Goal: Task Accomplishment & Management: Use online tool/utility

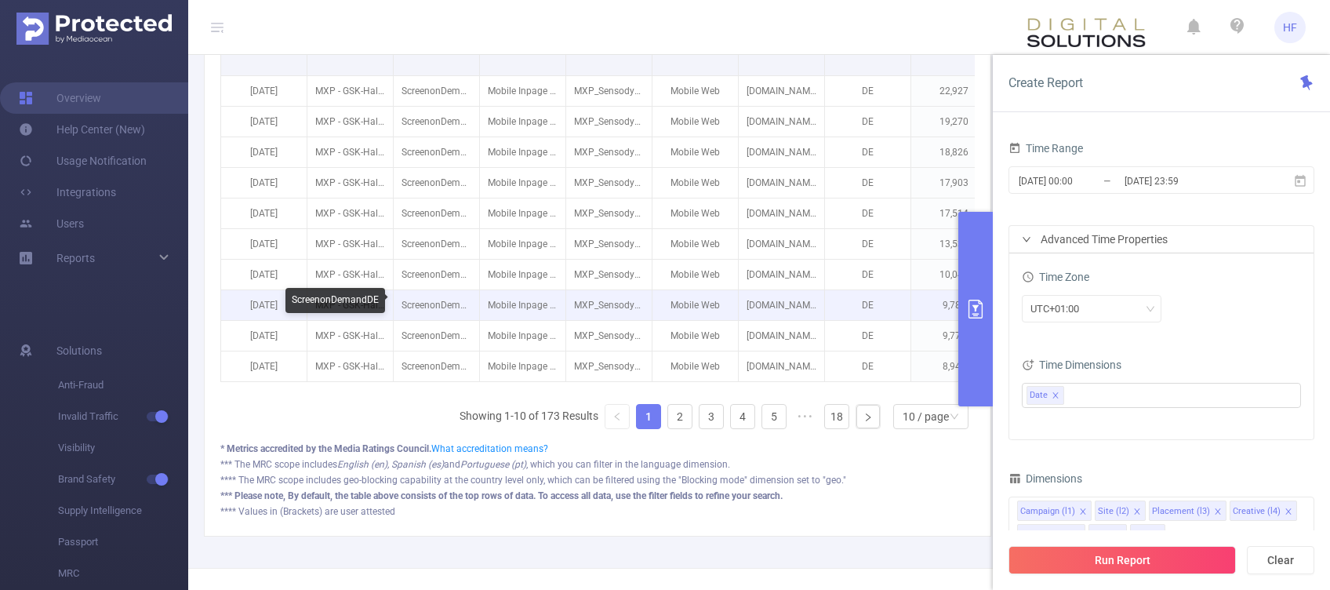
scroll to position [418, 0]
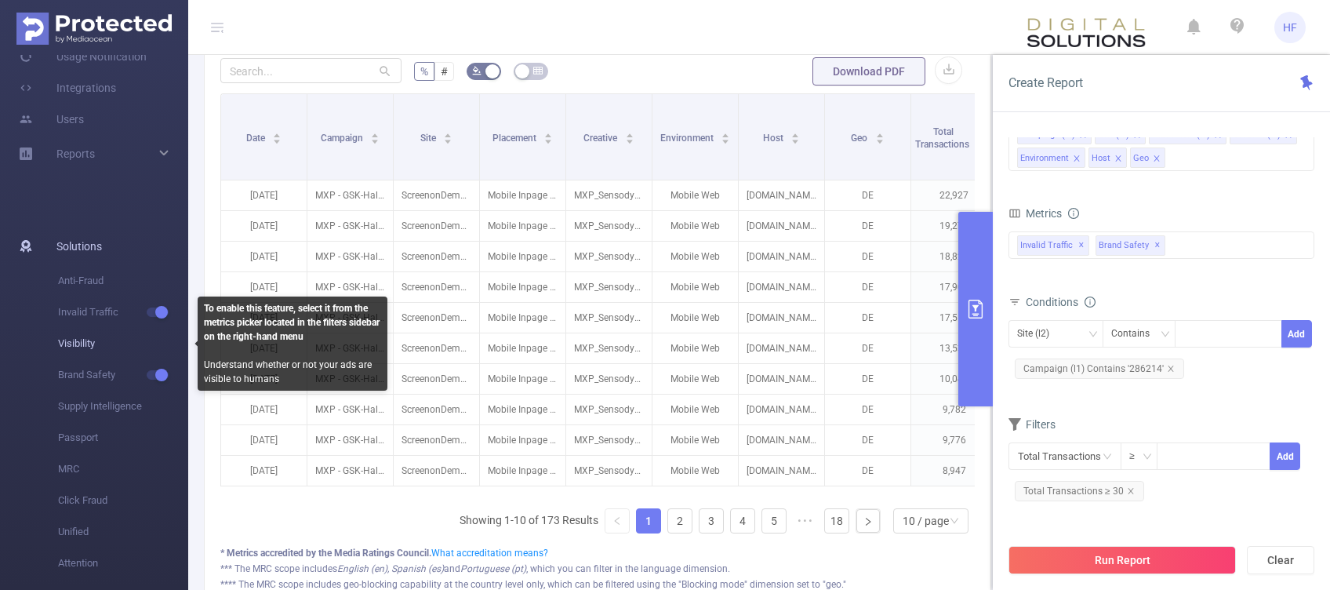
click at [160, 347] on span "Visibility" at bounding box center [123, 343] width 130 height 31
click at [94, 342] on span "Visibility" at bounding box center [123, 343] width 130 height 31
click at [77, 342] on span "Visibility" at bounding box center [123, 343] width 130 height 31
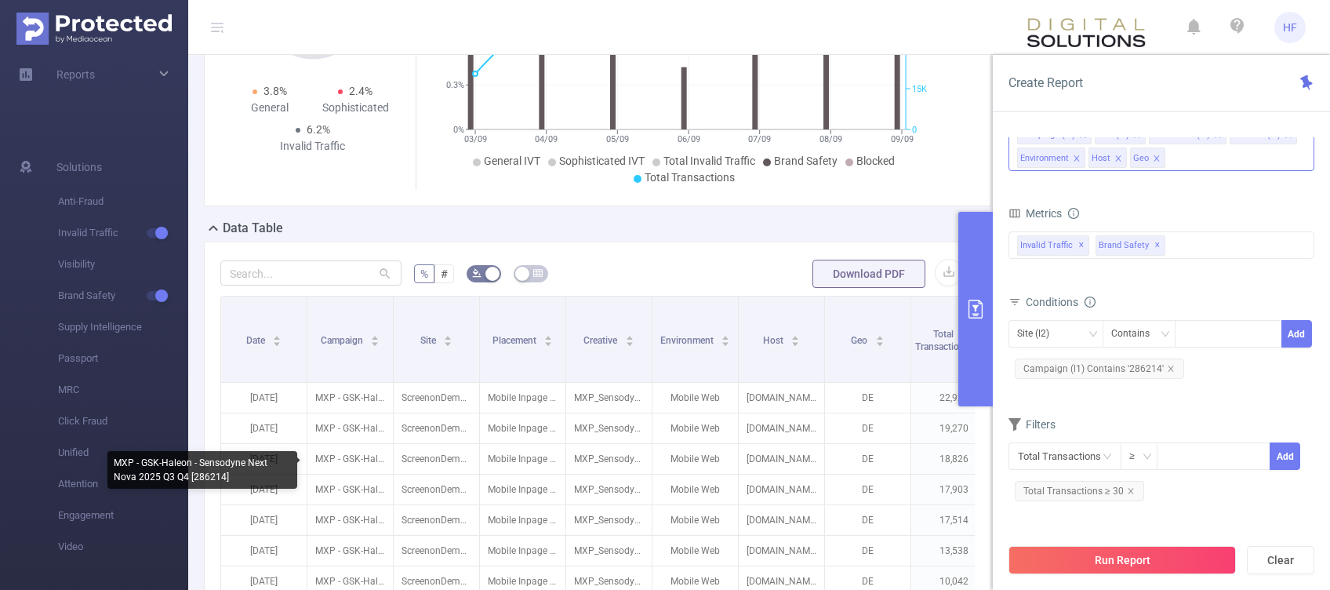
scroll to position [209, 0]
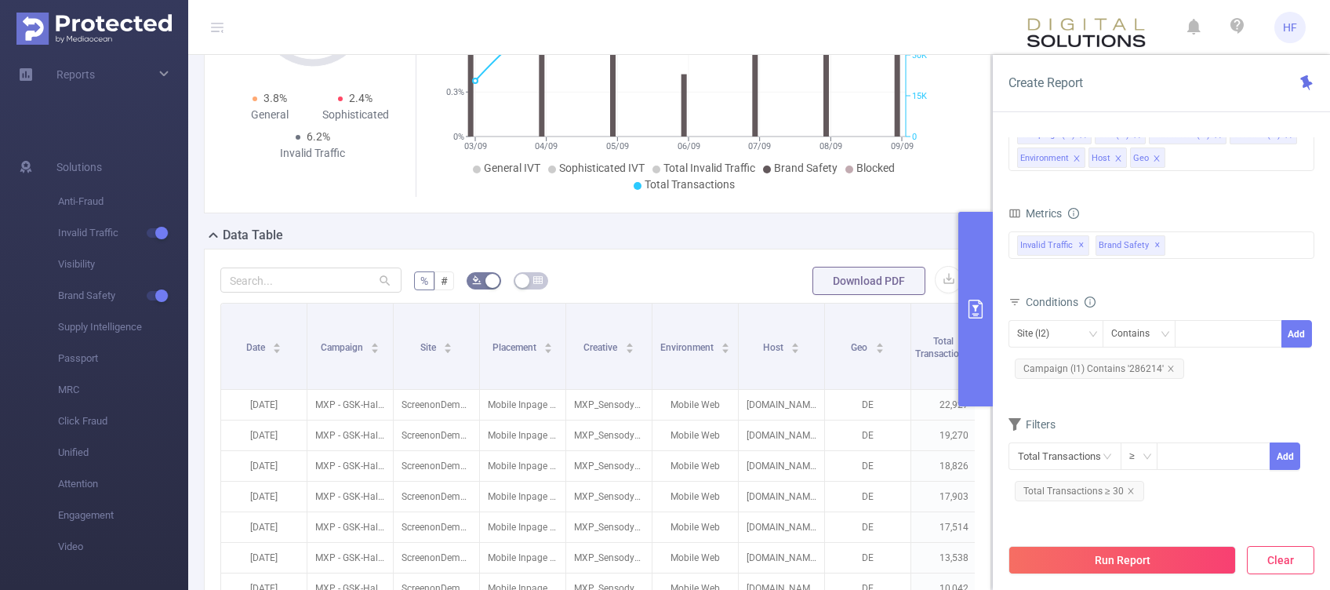
click at [1293, 560] on button "Clear" at bounding box center [1280, 560] width 67 height 28
type input "[DATE] 10:00"
type input "[DATE] 10:59"
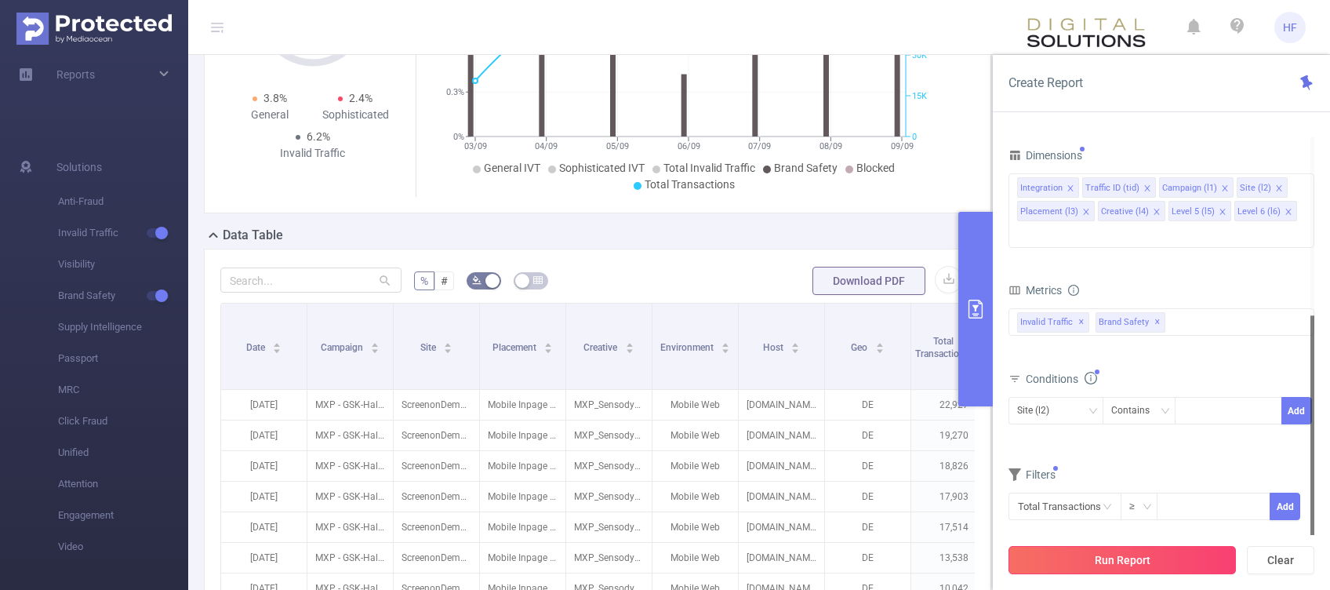
click at [1196, 558] on button "Run Report" at bounding box center [1122, 560] width 227 height 28
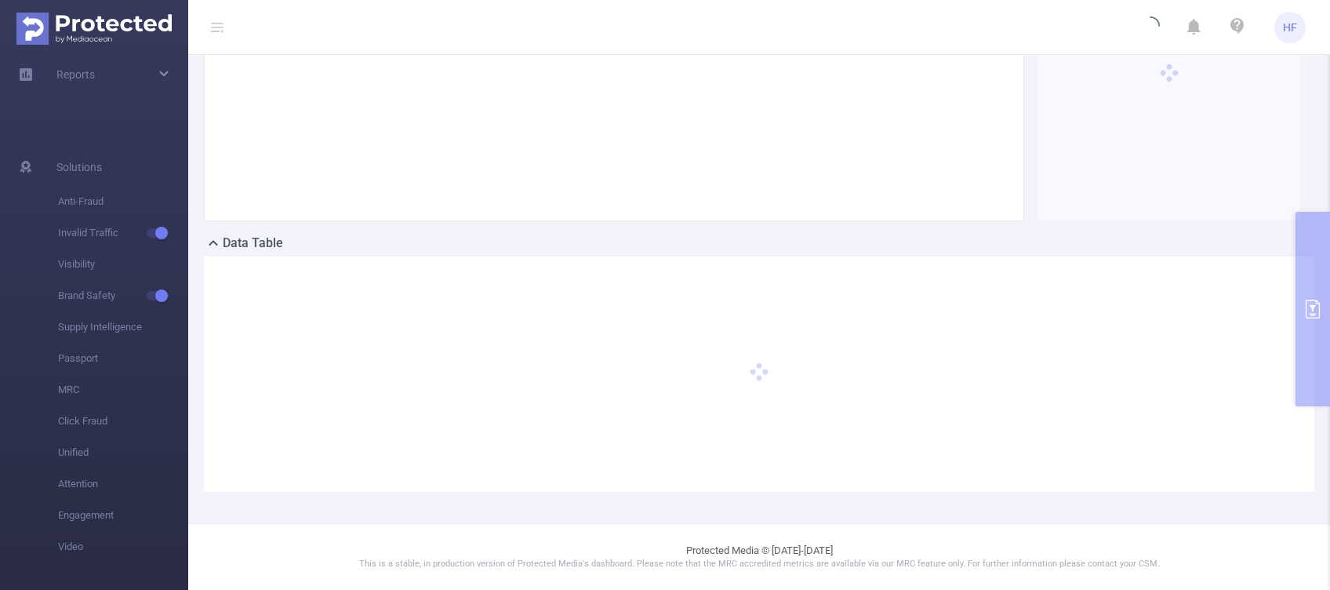
scroll to position [200, 0]
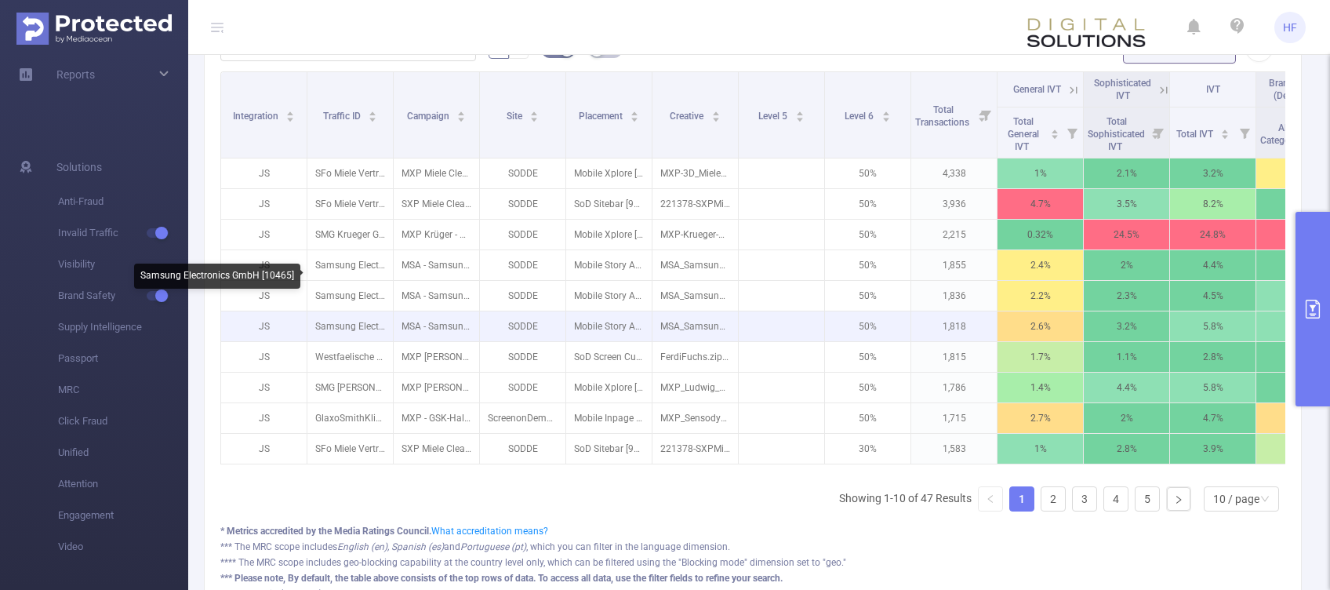
scroll to position [304, 0]
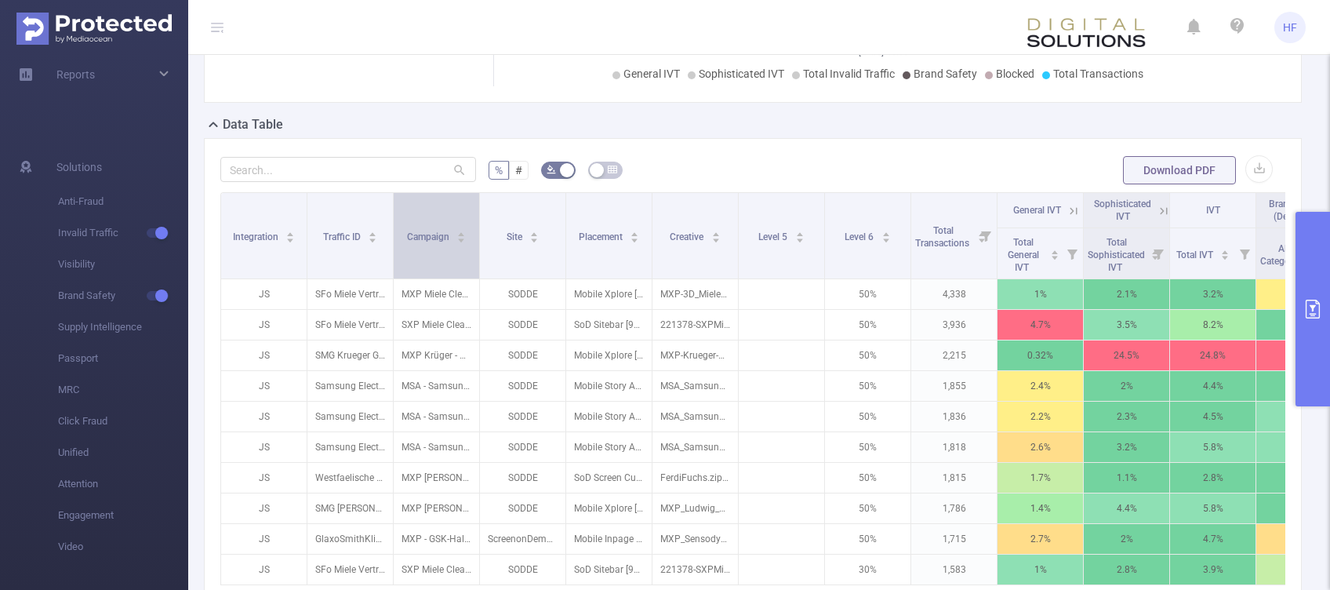
click at [459, 243] on div "Campaign" at bounding box center [437, 235] width 60 height 16
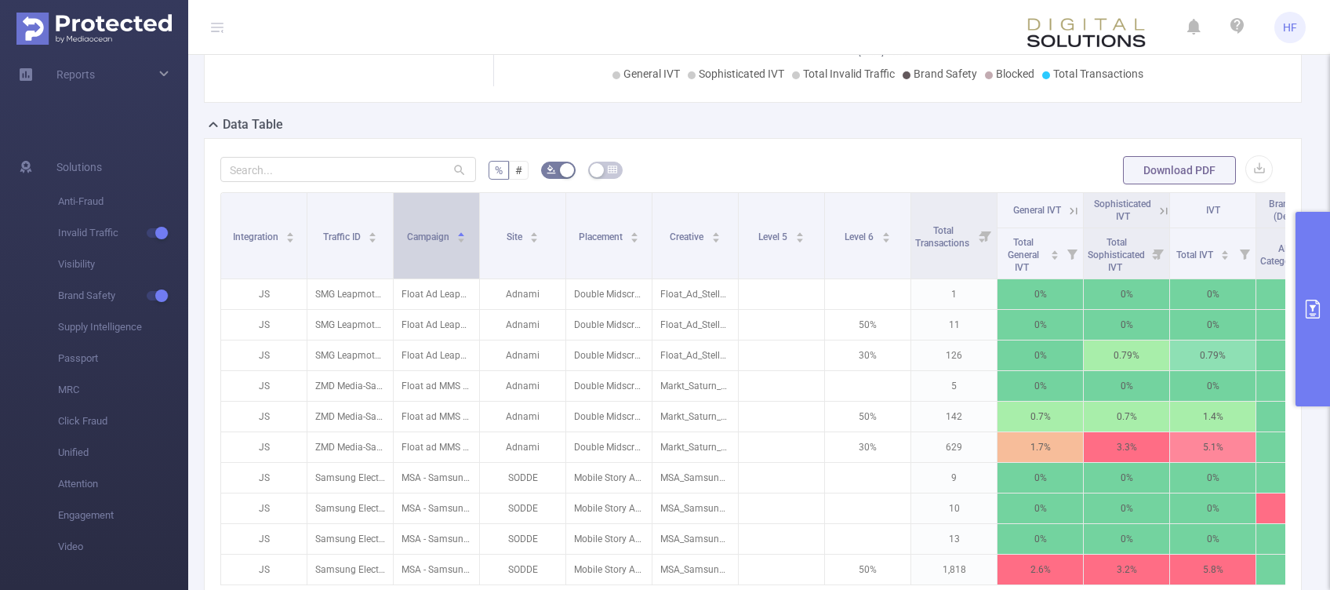
click at [460, 245] on icon "icon: caret-down" at bounding box center [461, 240] width 9 height 9
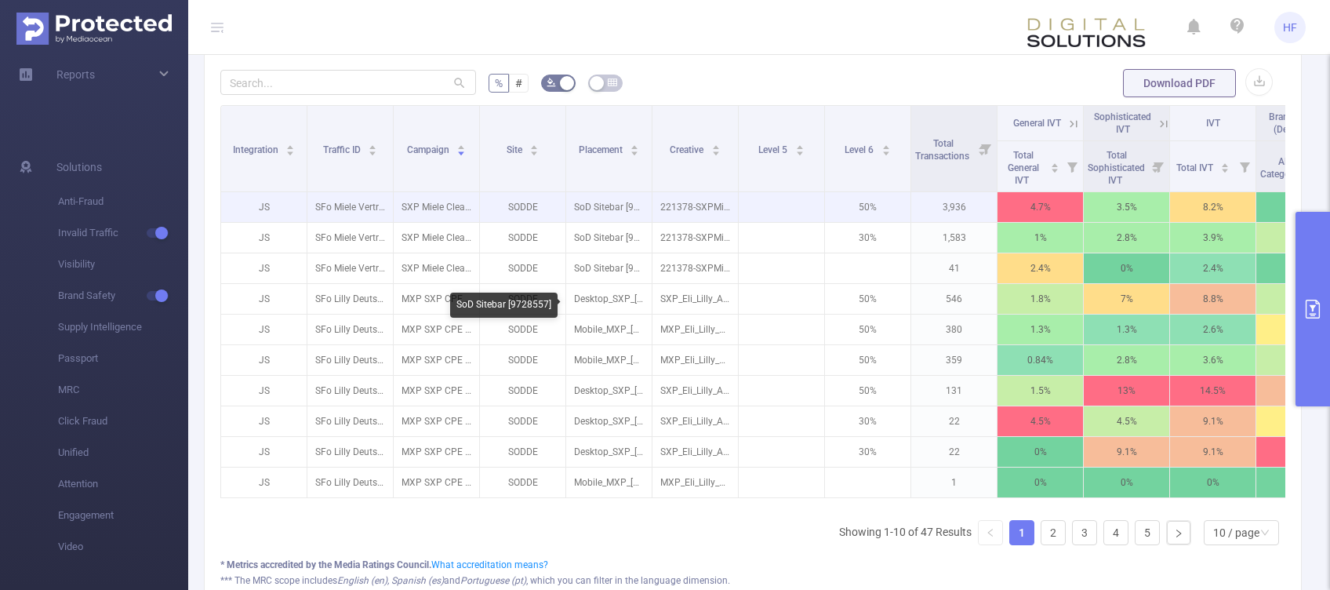
scroll to position [409, 0]
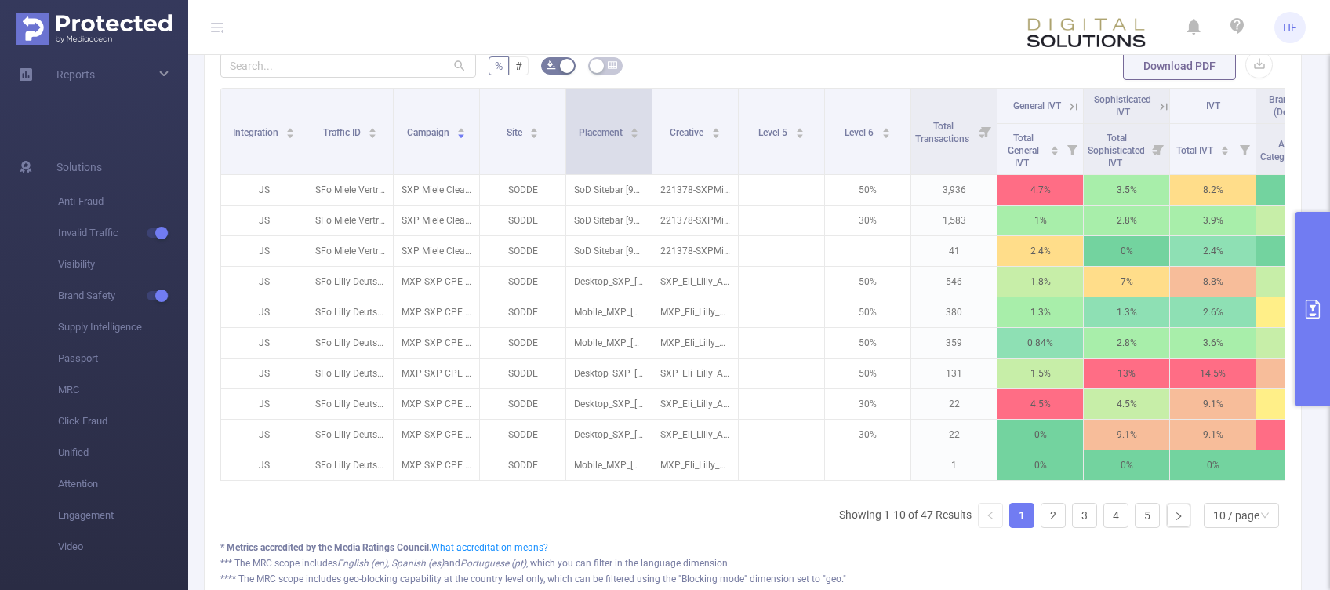
click at [648, 151] on span at bounding box center [652, 131] width 8 height 85
click at [629, 139] on div "Placement" at bounding box center [609, 131] width 61 height 16
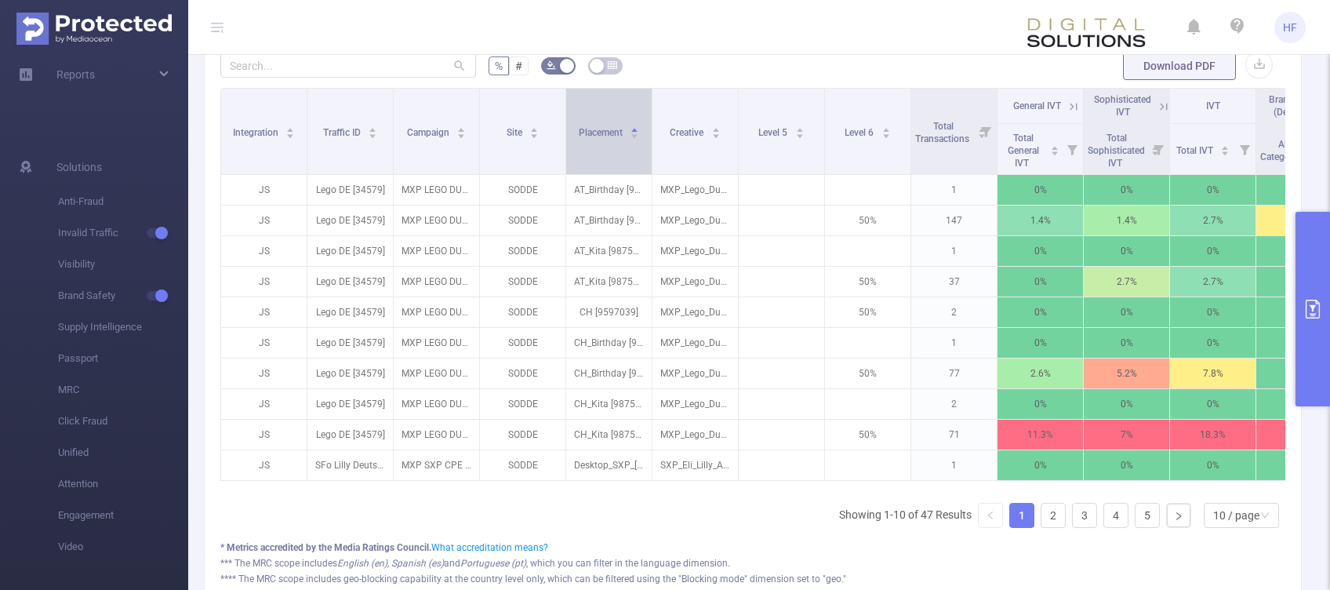
click at [633, 138] on icon "icon: caret-down" at bounding box center [635, 136] width 6 height 4
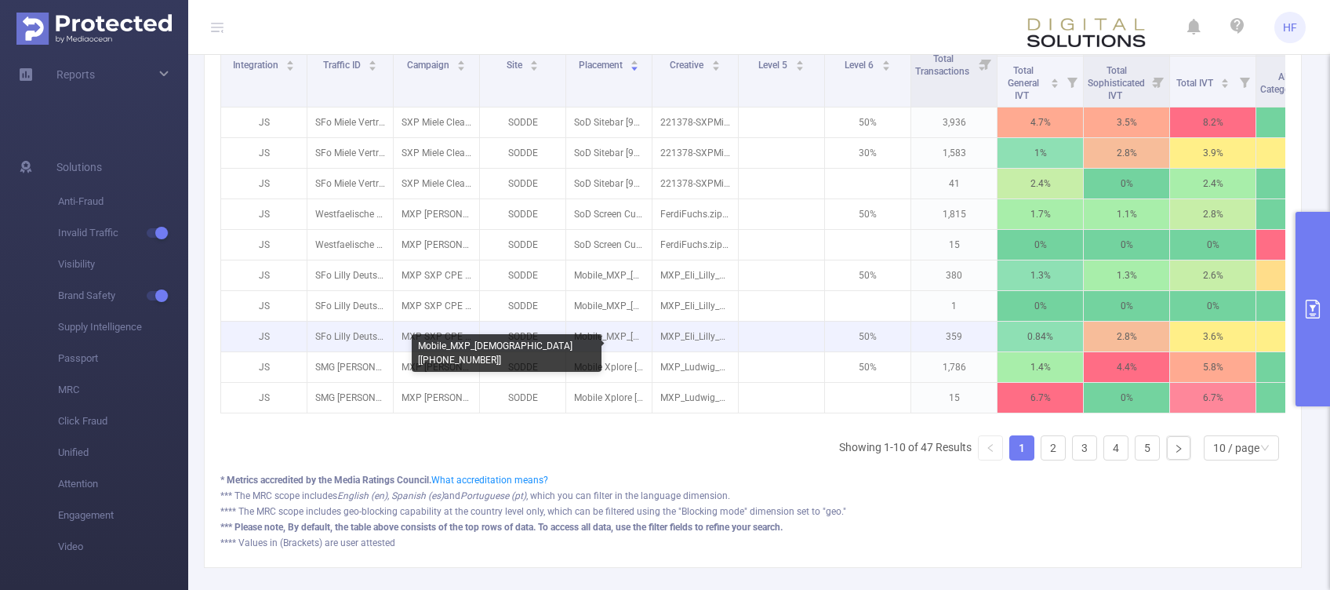
scroll to position [371, 0]
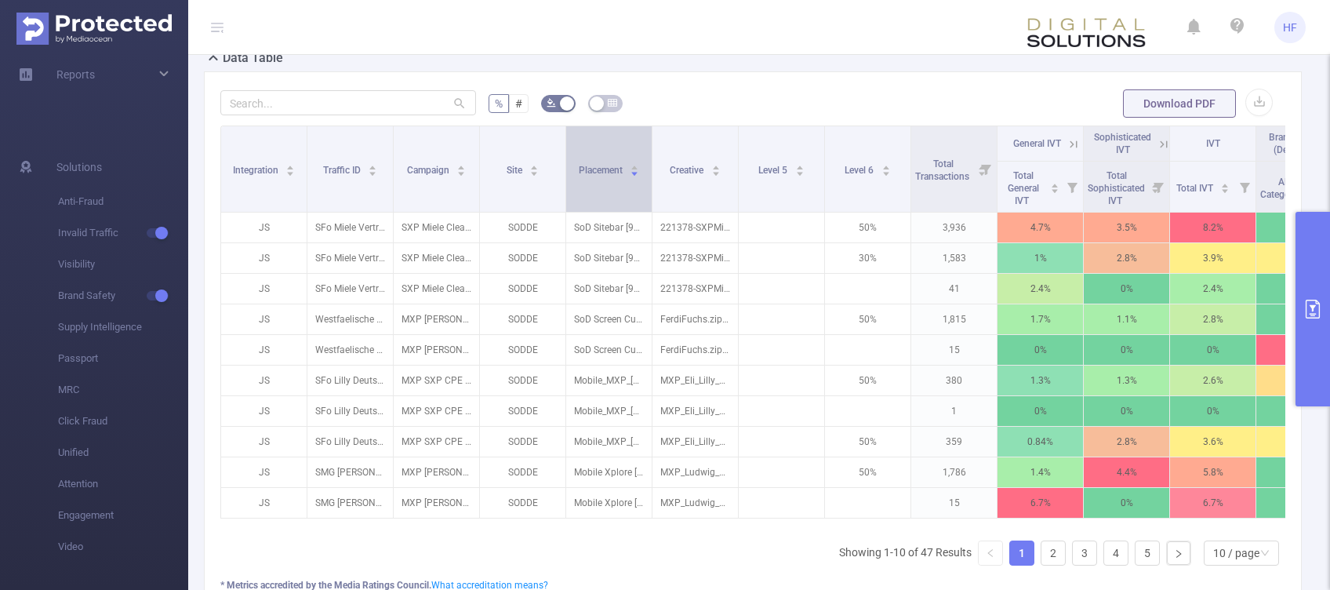
click at [631, 178] on icon "icon: caret-down" at bounding box center [635, 173] width 9 height 9
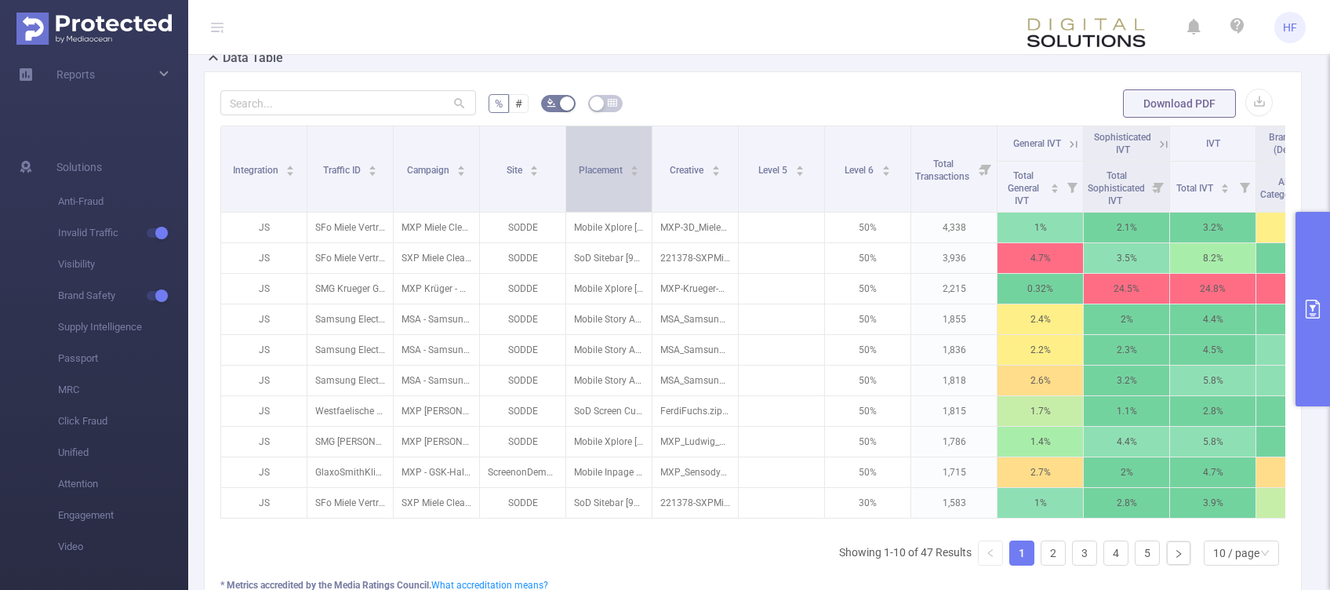
click at [634, 170] on icon "icon: caret-up" at bounding box center [635, 168] width 6 height 4
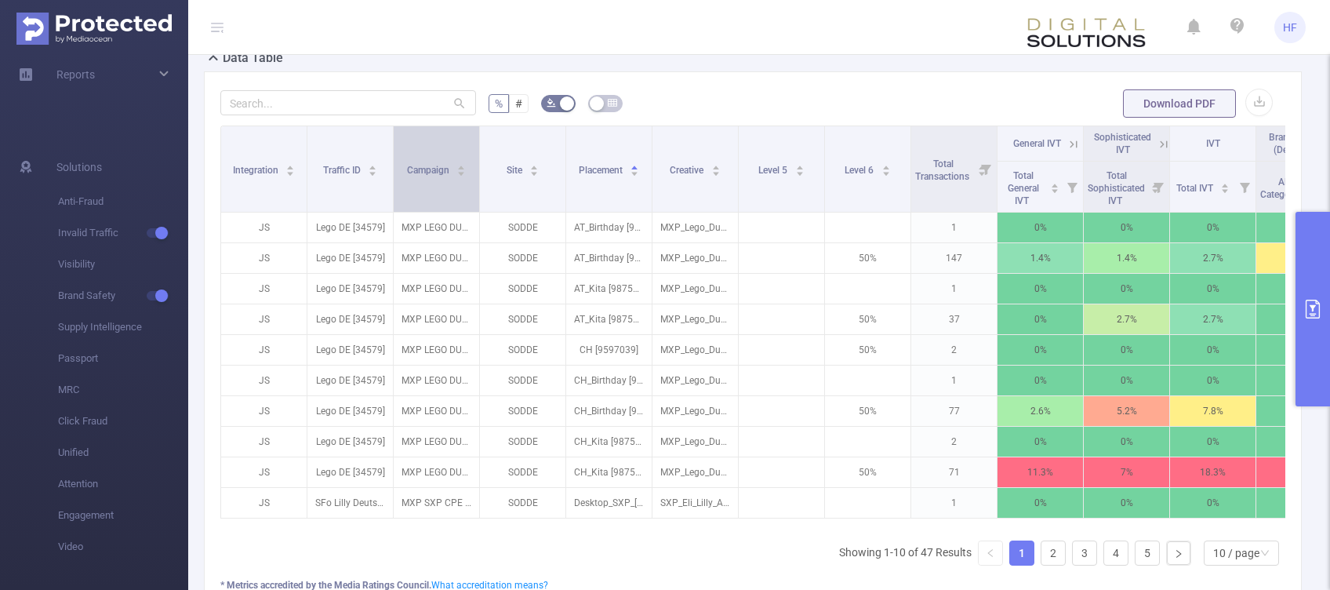
click at [459, 176] on div "Campaign" at bounding box center [437, 169] width 60 height 16
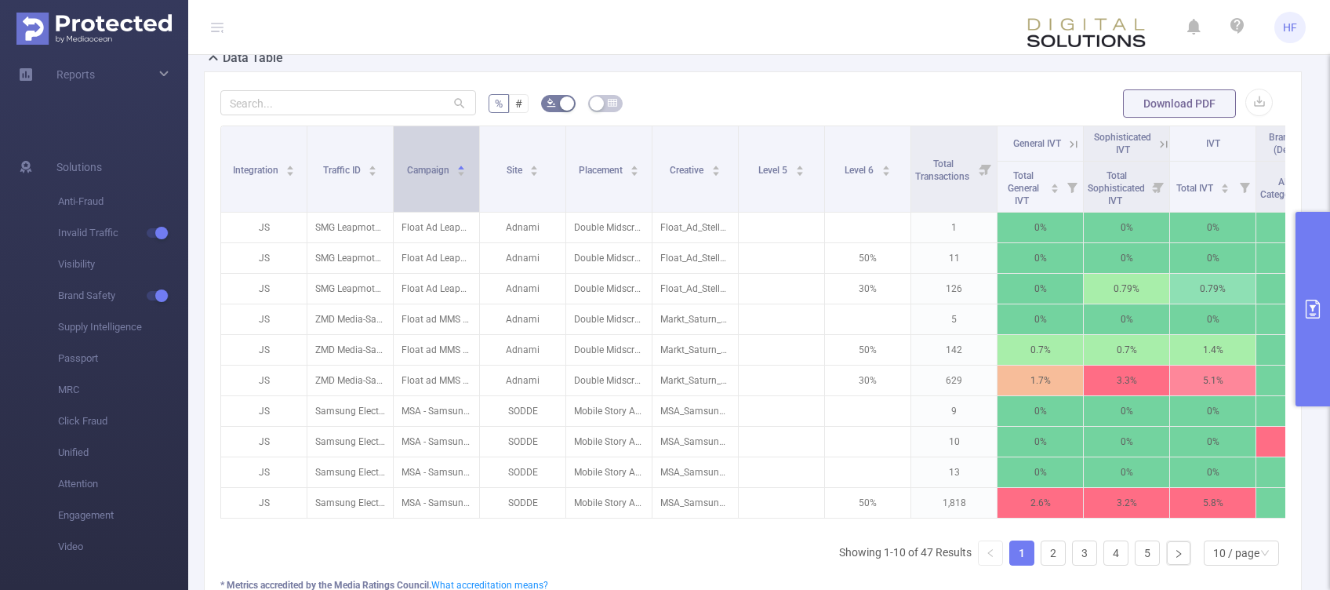
click at [462, 178] on icon "icon: caret-down" at bounding box center [461, 173] width 9 height 9
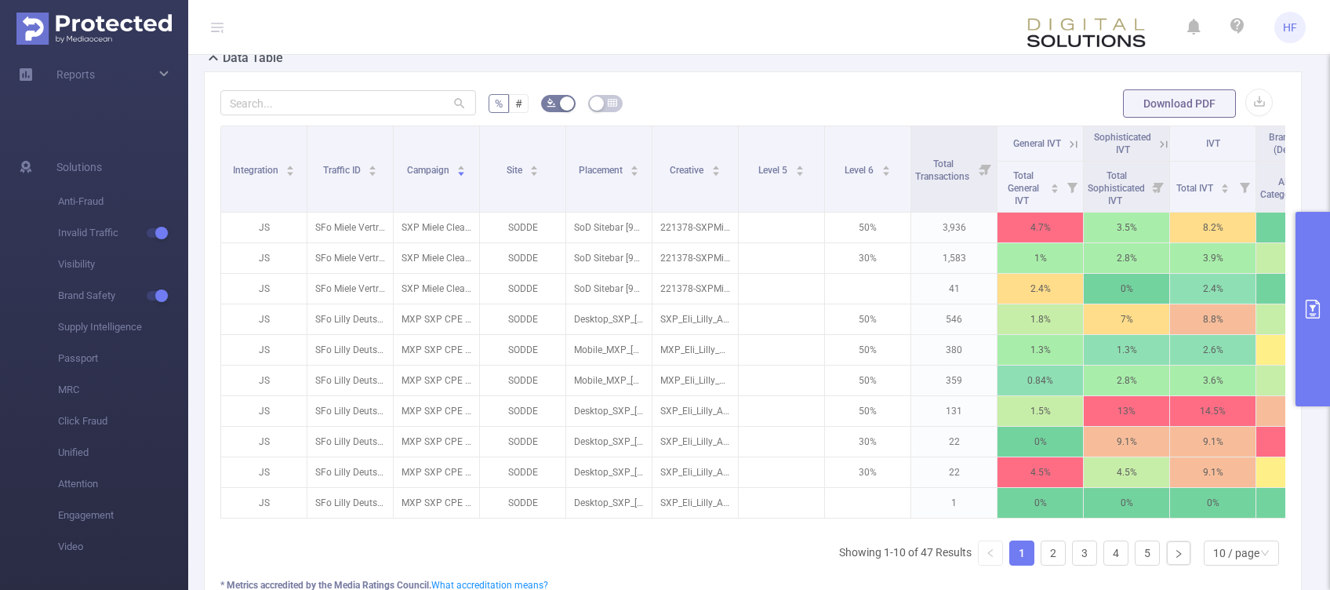
click at [1314, 344] on button "primary" at bounding box center [1313, 309] width 35 height 195
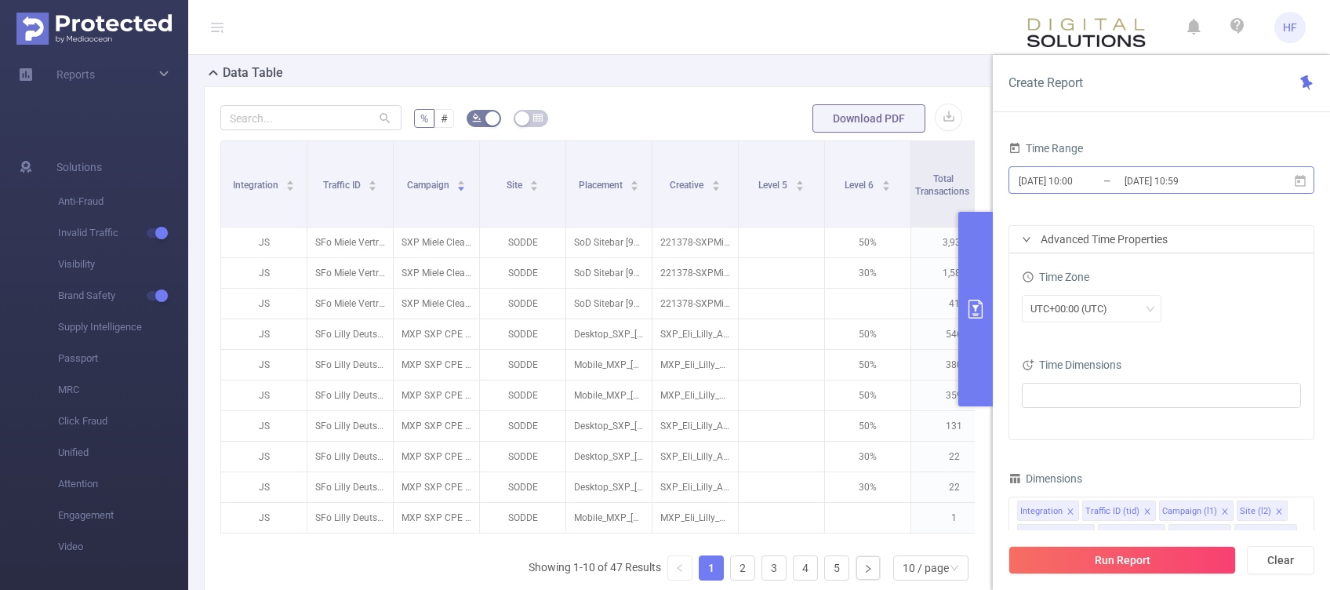
click at [1076, 186] on input "[DATE] 10:00" at bounding box center [1080, 180] width 127 height 21
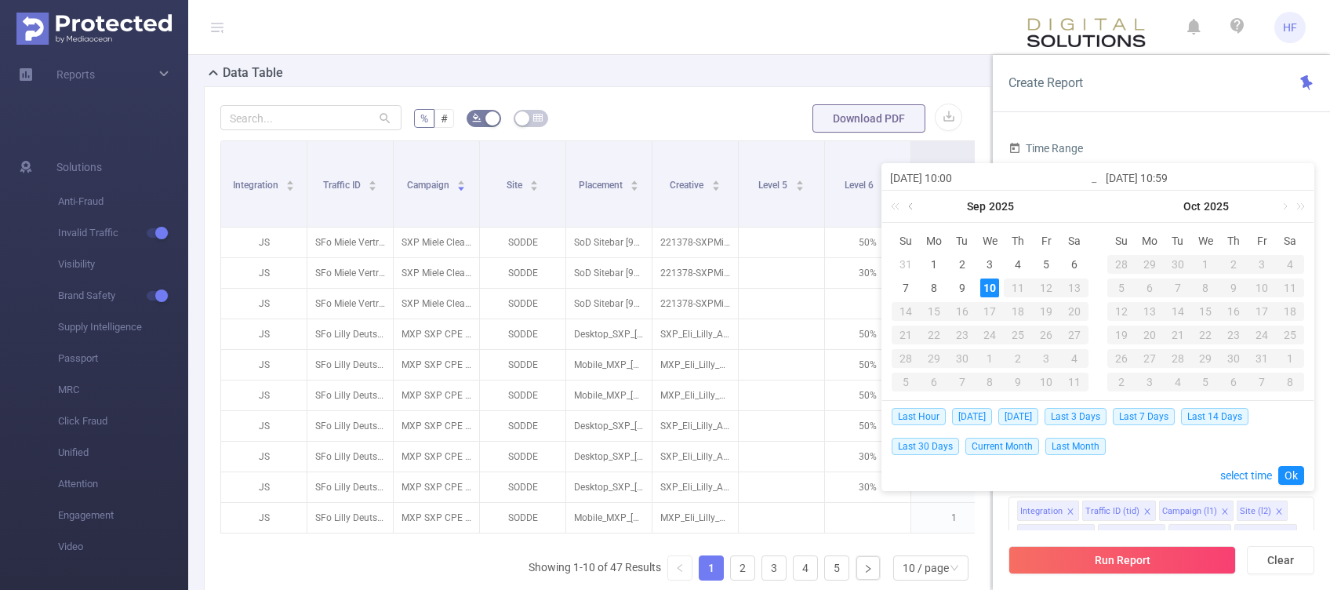
click at [911, 207] on link at bounding box center [912, 206] width 14 height 31
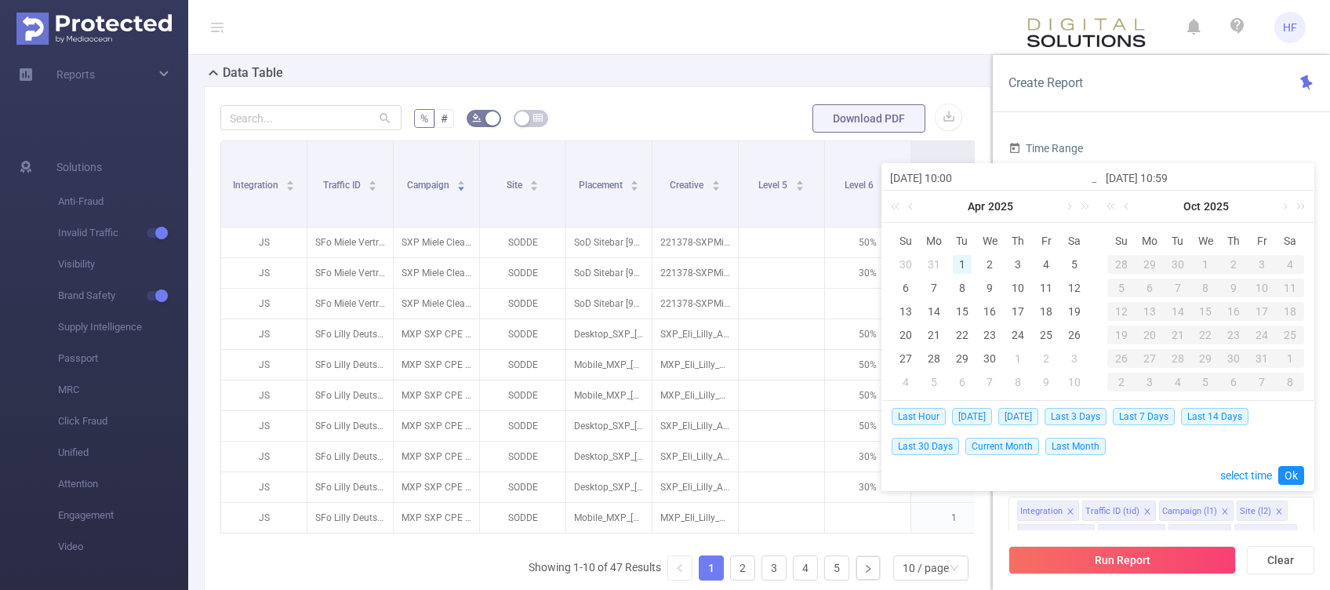
click at [964, 263] on div "1" at bounding box center [962, 264] width 19 height 19
click at [1129, 206] on link at bounding box center [1128, 206] width 14 height 31
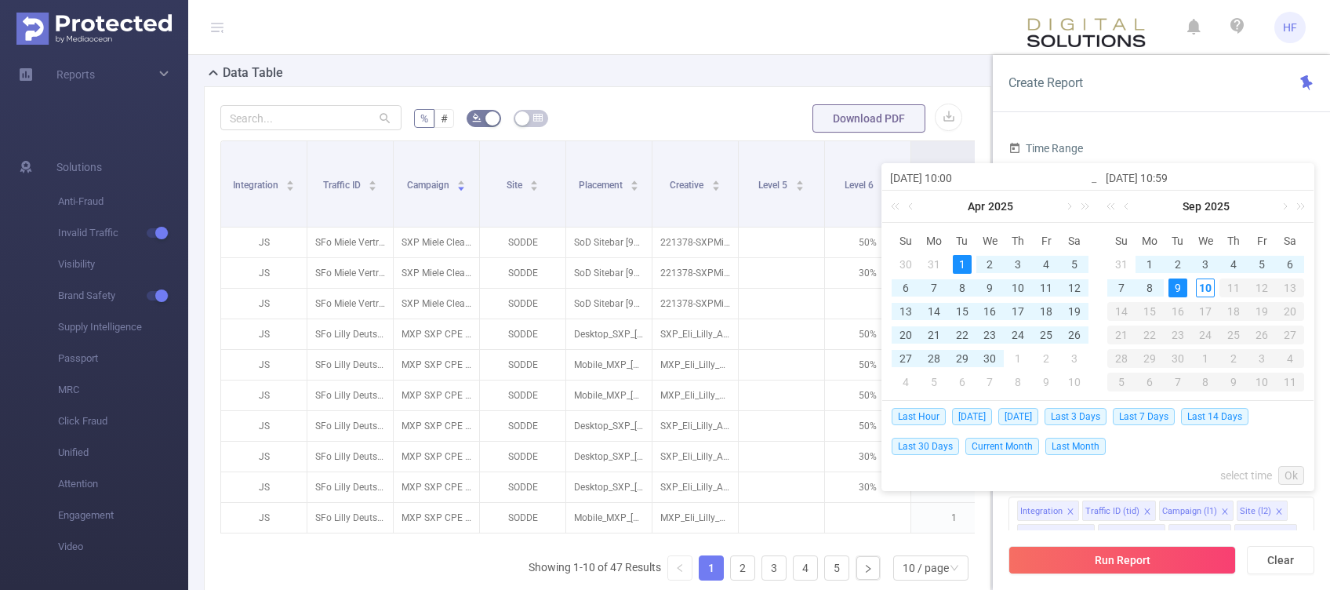
click at [1186, 287] on div "9" at bounding box center [1178, 287] width 19 height 19
type input "[DATE] 10:00"
type input "[DATE] 10:59"
type input "[DATE] 10:00"
type input "[DATE] 10:59"
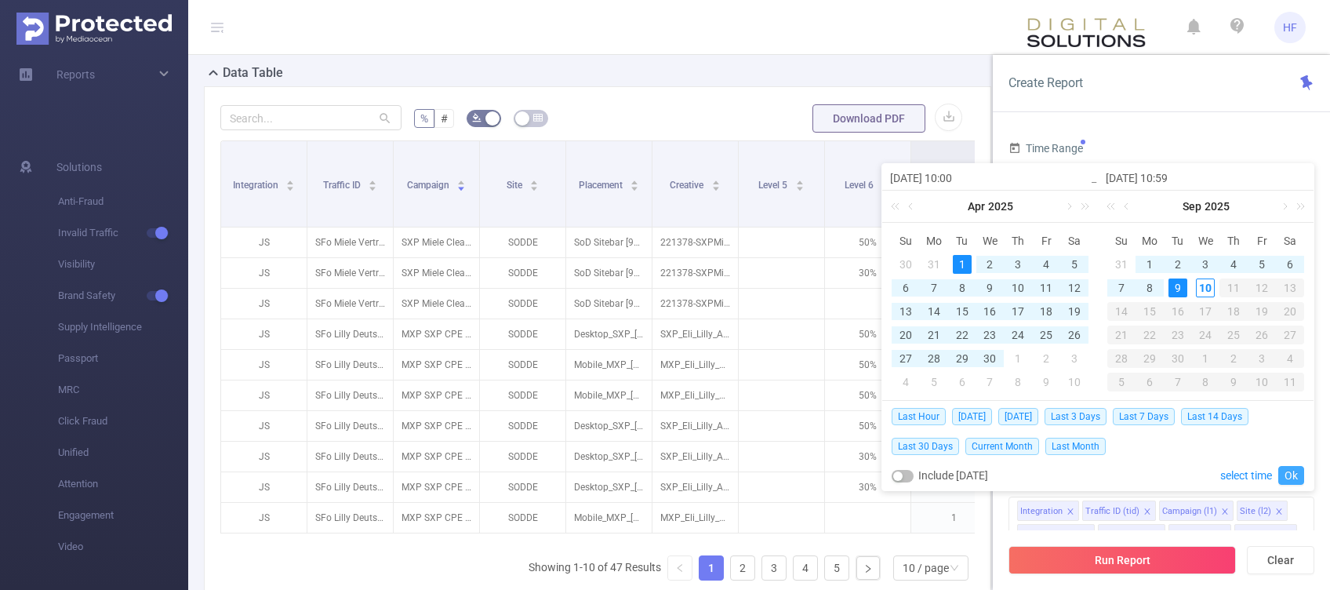
click at [1285, 472] on link "Ok" at bounding box center [1292, 475] width 26 height 19
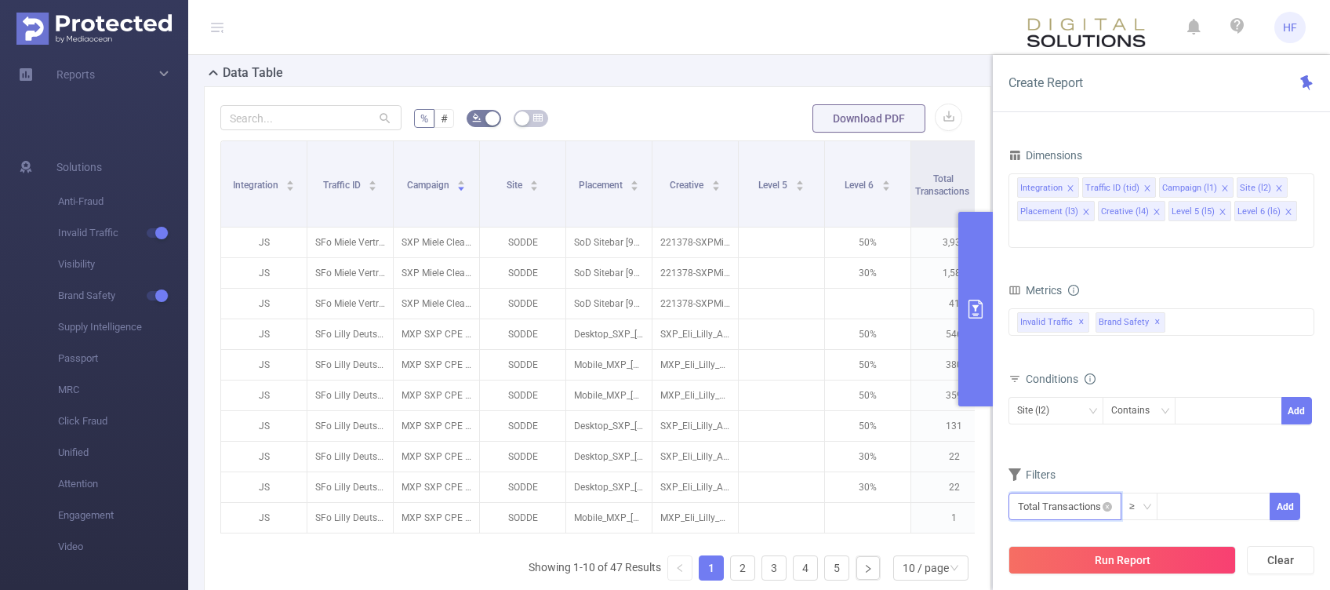
click at [1100, 493] on input "text" at bounding box center [1065, 506] width 113 height 27
click at [1170, 427] on form "Dimensions Integration Traffic ID (tid) Campaign (l1) Site (l2) Placement (l3) …" at bounding box center [1162, 342] width 306 height 396
click at [1220, 308] on div "Invalid Traffic ✕ Brand Safety ✕" at bounding box center [1162, 321] width 306 height 27
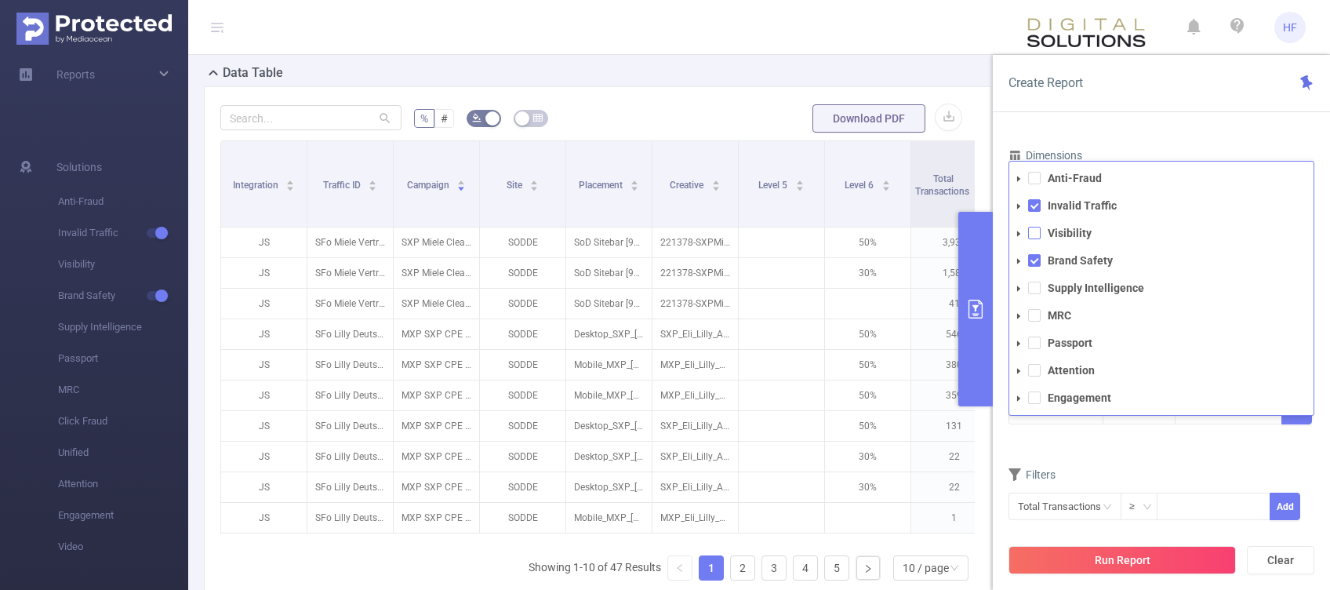
click at [1036, 227] on span at bounding box center [1034, 233] width 13 height 13
click at [1031, 199] on span at bounding box center [1034, 205] width 13 height 13
click at [1031, 250] on li "Brand Safety" at bounding box center [1161, 260] width 304 height 21
click at [1035, 254] on span at bounding box center [1034, 260] width 13 height 13
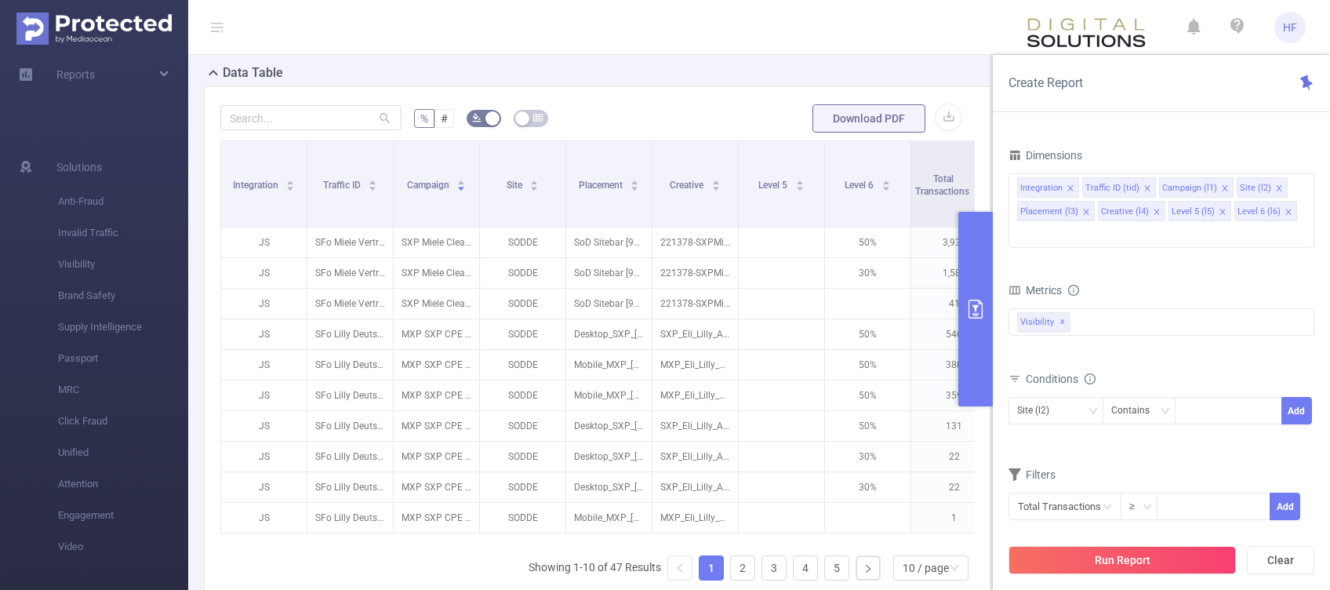
click at [1169, 438] on form "Dimensions Integration Traffic ID (tid) Campaign (l1) Site (l2) Placement (l3) …" at bounding box center [1162, 342] width 306 height 396
click at [1209, 493] on input at bounding box center [1213, 505] width 111 height 24
click at [1104, 502] on icon "icon: close-circle" at bounding box center [1107, 506] width 9 height 9
click at [1115, 493] on input "text" at bounding box center [1065, 506] width 113 height 27
click at [1059, 362] on li "Visibility" at bounding box center [1063, 364] width 109 height 25
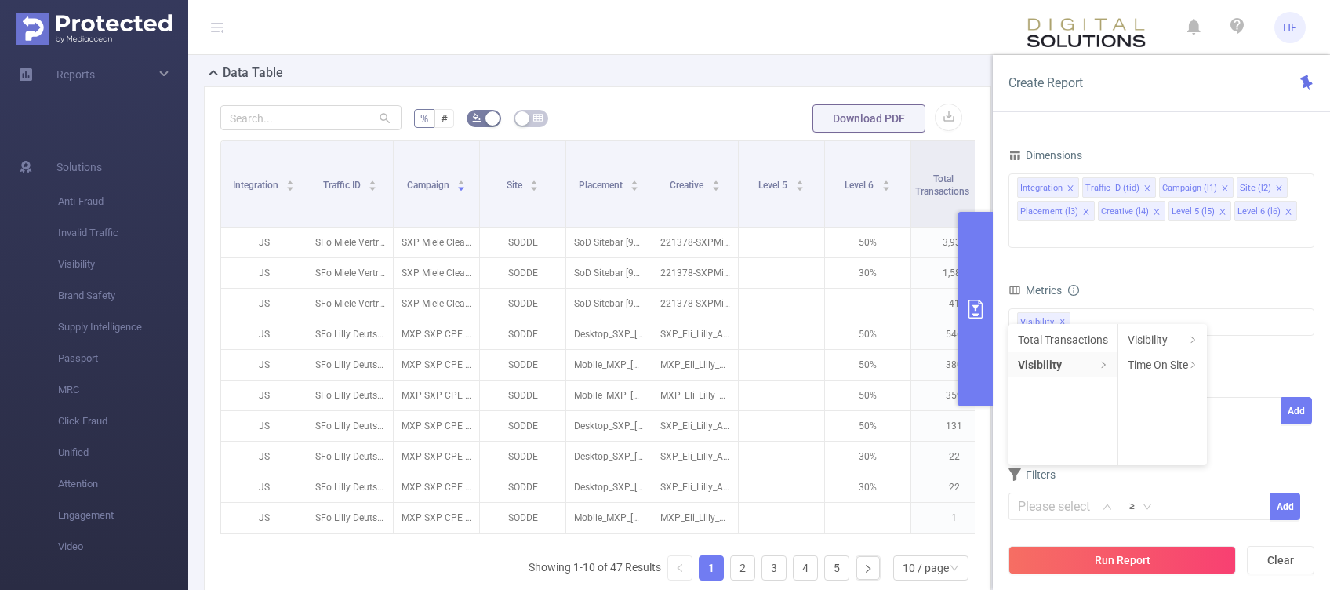
click at [1253, 438] on form "Dimensions Integration Traffic ID (tid) Campaign (l1) Site (l2) Placement (l3) …" at bounding box center [1162, 342] width 306 height 396
click at [1073, 493] on input "text" at bounding box center [1065, 506] width 113 height 27
click at [1184, 464] on div "Filters" at bounding box center [1162, 477] width 306 height 26
click at [1139, 308] on div "Anti-Fraud Invalid Traffic Visibility Brand Safety Supply Intelligence MRC Pass…" at bounding box center [1162, 321] width 306 height 27
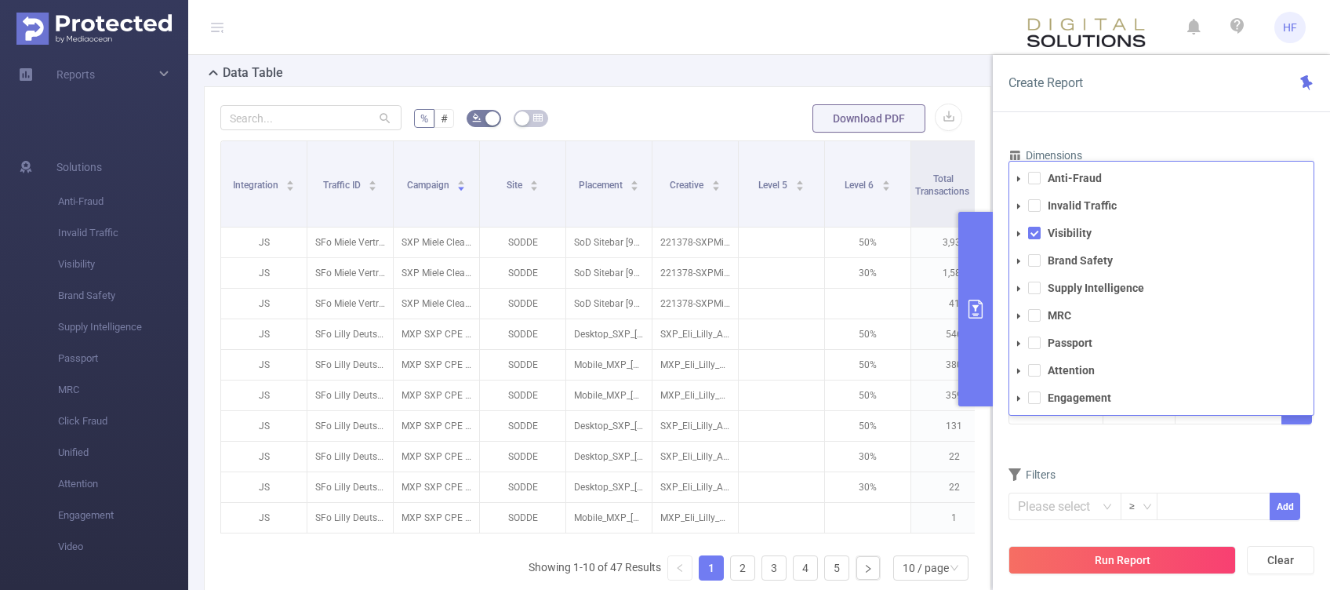
click at [1124, 432] on form "Dimensions Integration Traffic ID (tid) Campaign (l1) Site (l2) Placement (l3) …" at bounding box center [1162, 342] width 306 height 396
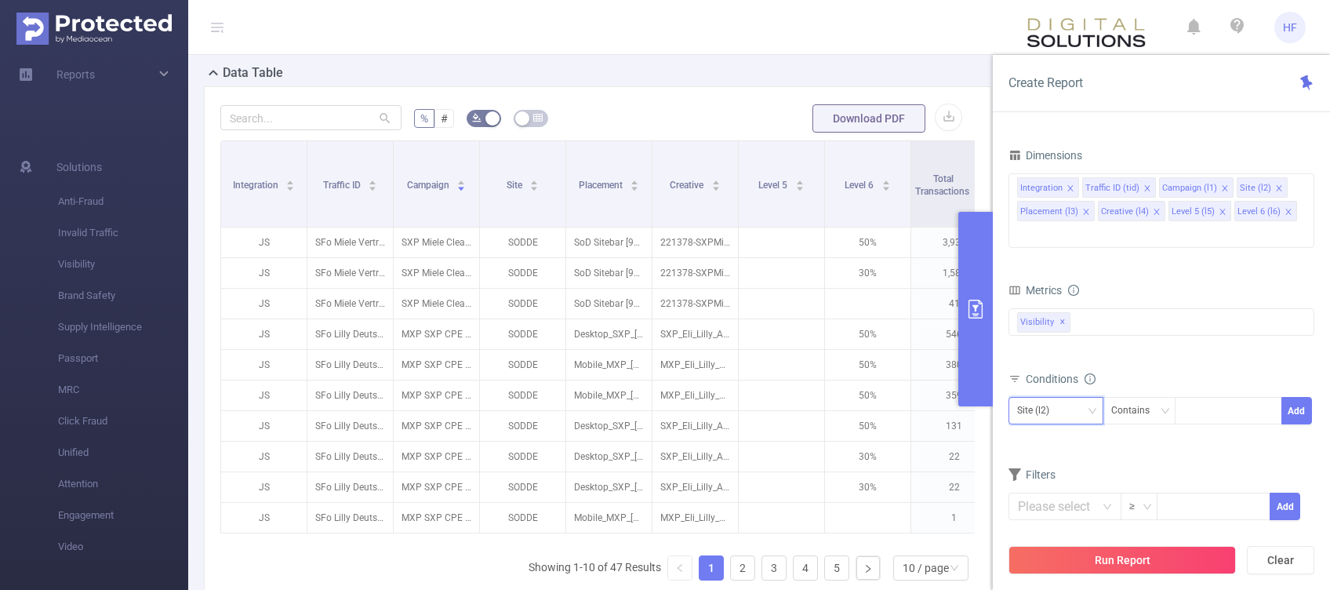
click at [1079, 398] on div "Site (l2)" at bounding box center [1056, 411] width 78 height 26
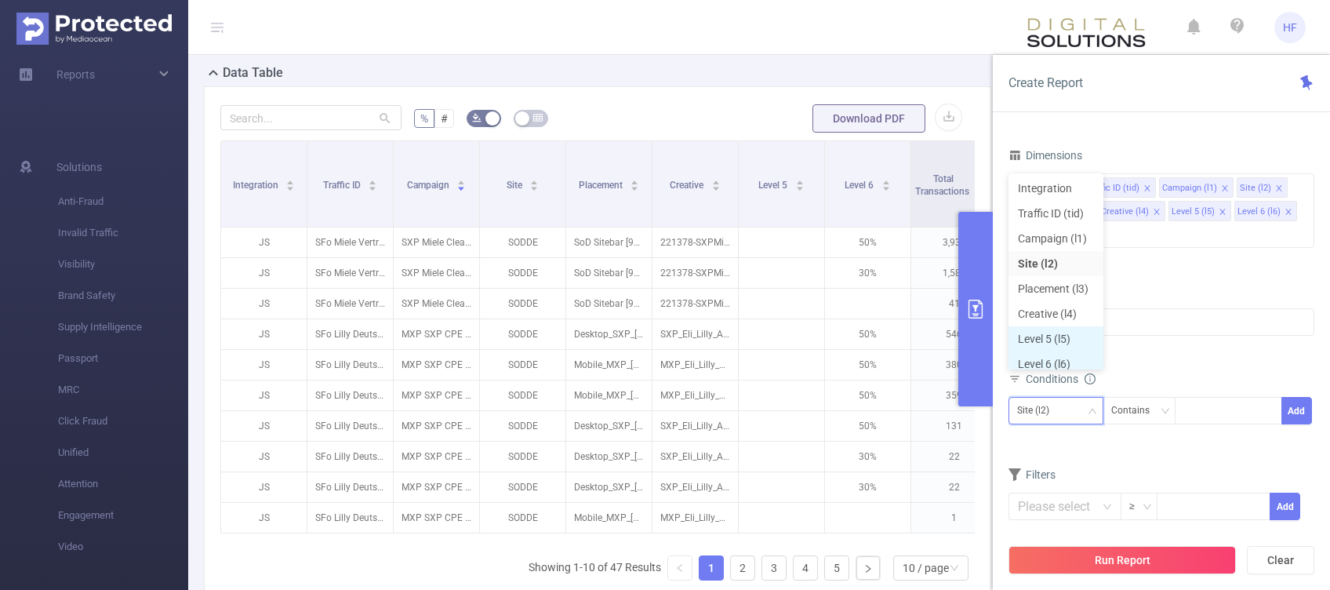
scroll to position [0, 0]
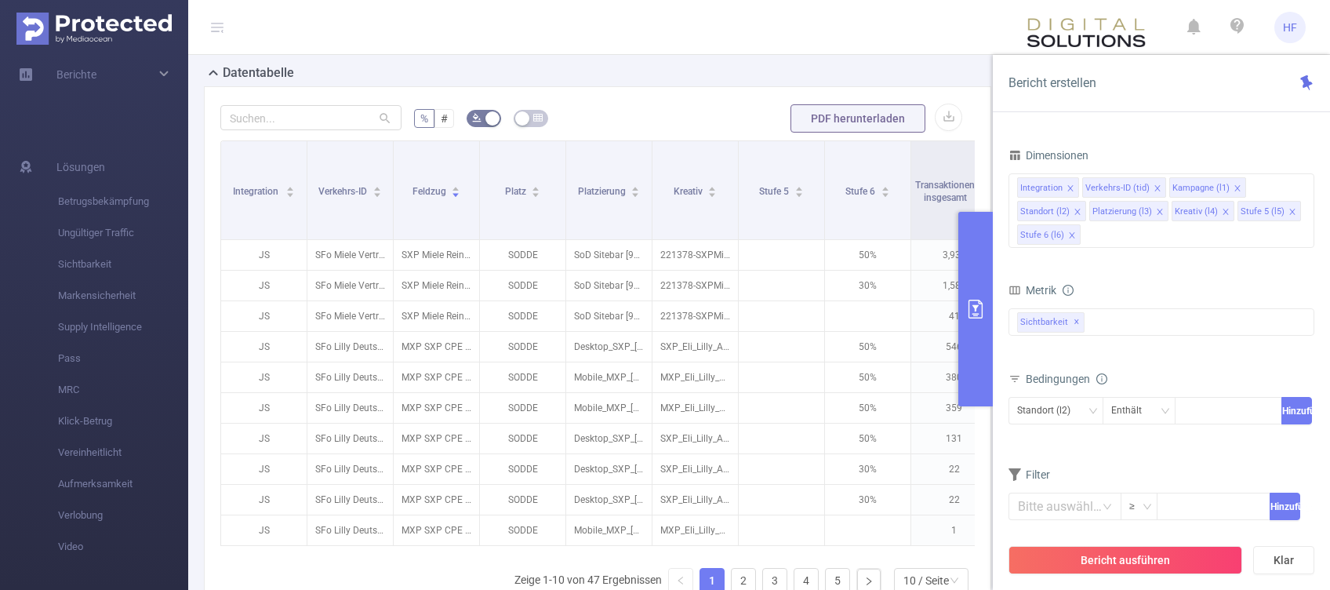
click at [1017, 380] on icon at bounding box center [1015, 379] width 13 height 13
click at [1048, 408] on div "Standort (l2)" at bounding box center [1049, 411] width 64 height 26
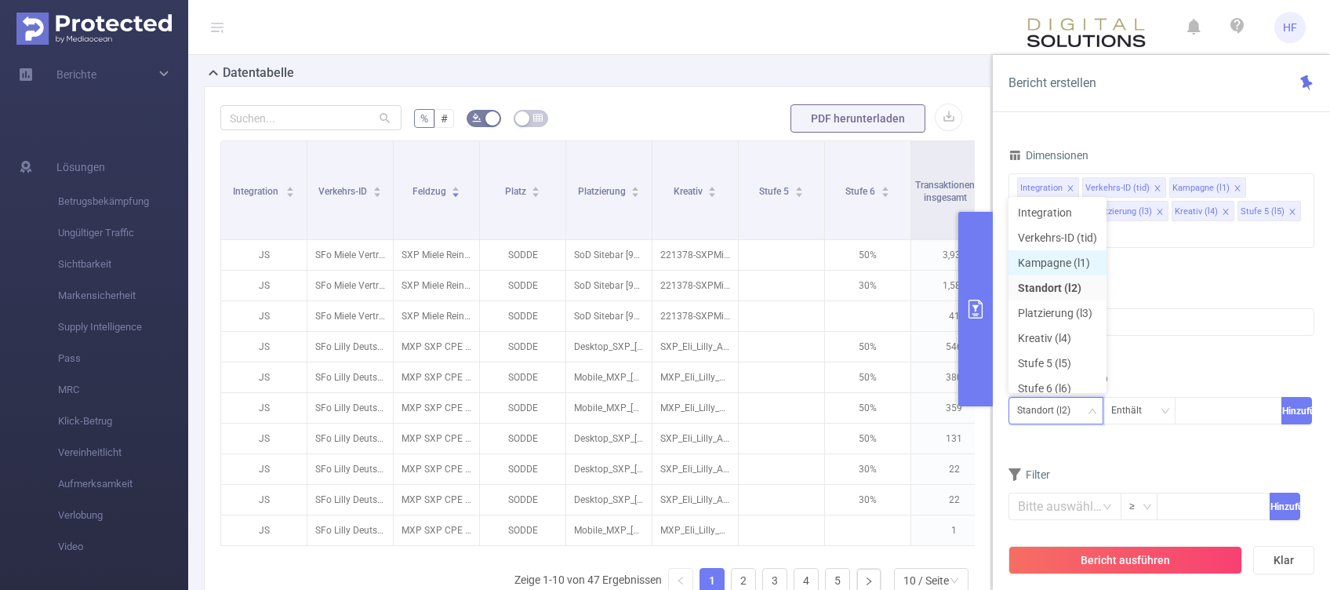
click at [1045, 258] on li "Kampagne (l1)" at bounding box center [1058, 262] width 98 height 25
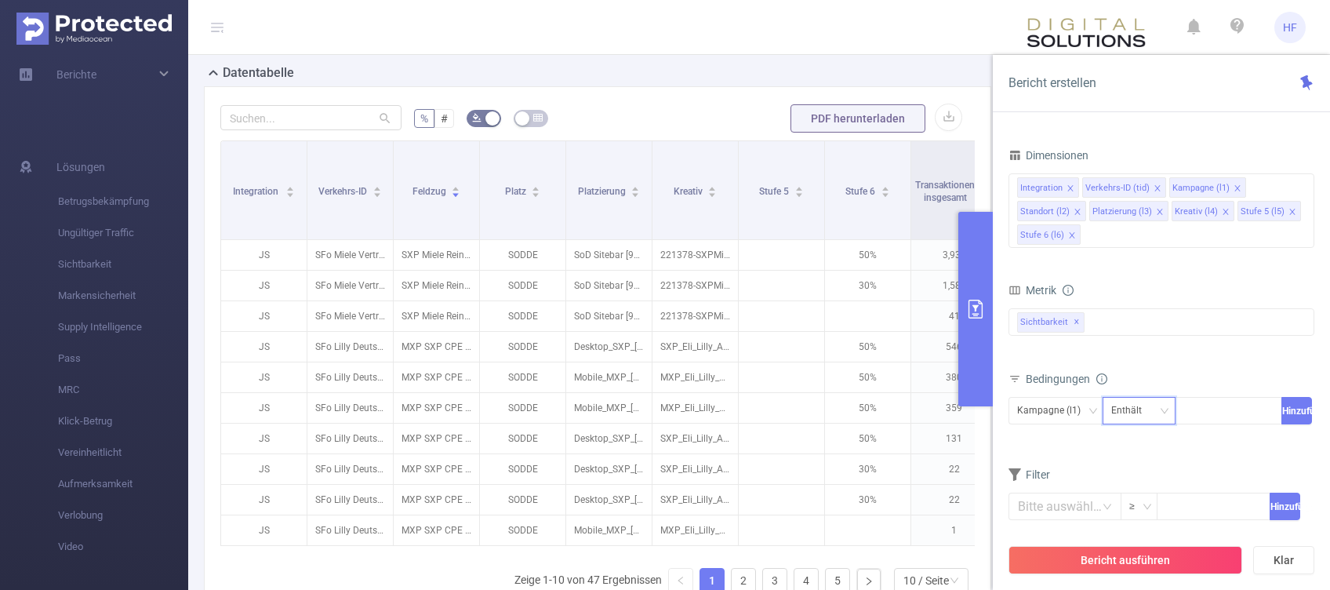
click at [1134, 409] on div "Enthält" at bounding box center [1132, 411] width 42 height 26
click at [1140, 438] on li "Enthält" at bounding box center [1142, 442] width 81 height 25
click at [1196, 408] on div at bounding box center [1229, 411] width 90 height 26
type input "MXP"
click at [1297, 411] on button "Hinzufügen" at bounding box center [1297, 410] width 31 height 27
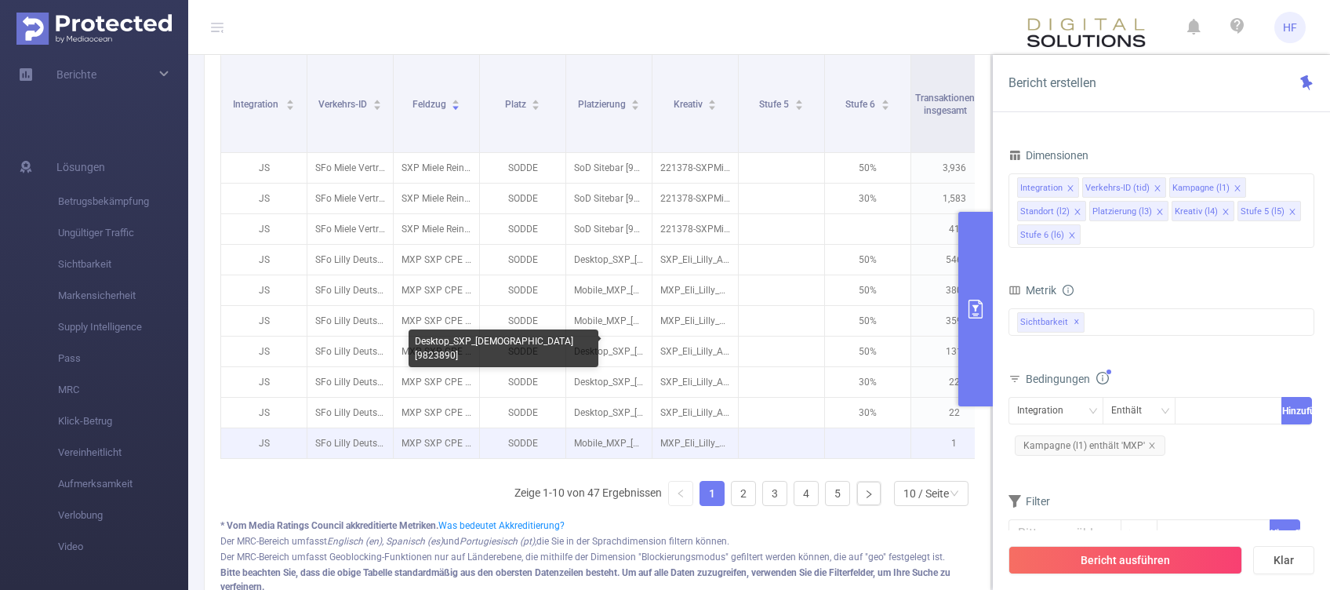
scroll to position [476, 0]
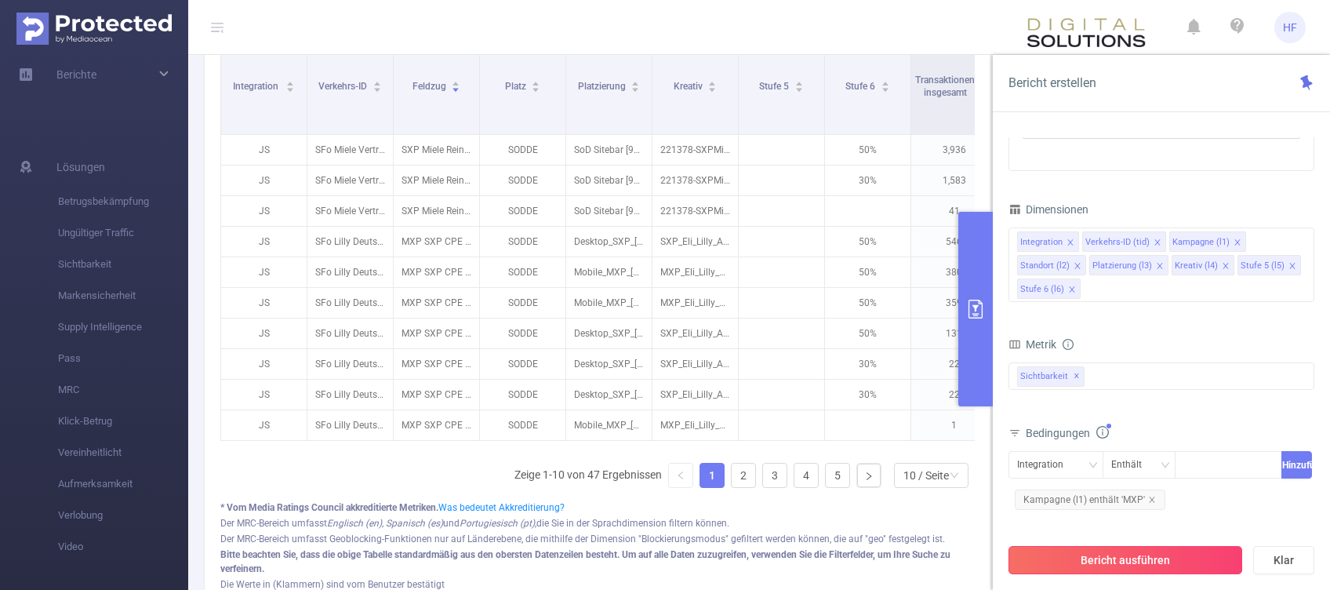
click at [1135, 559] on button "Bericht ausführen" at bounding box center [1126, 560] width 234 height 28
